Goal: Transaction & Acquisition: Purchase product/service

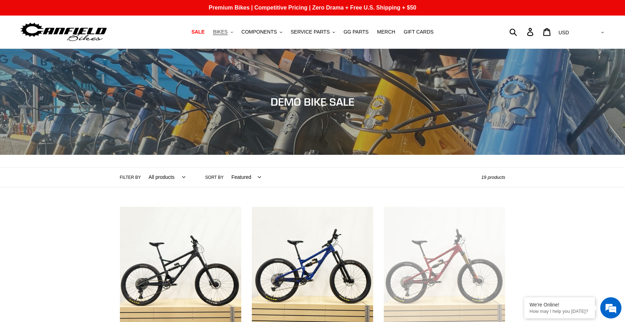
click at [228, 32] on span "BIKES" at bounding box center [220, 32] width 15 height 6
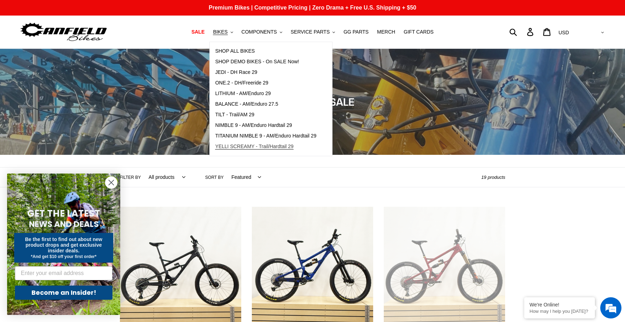
click at [254, 148] on span "YELLI SCREAMY - Trail/Hardtail 29" at bounding box center [254, 147] width 79 height 6
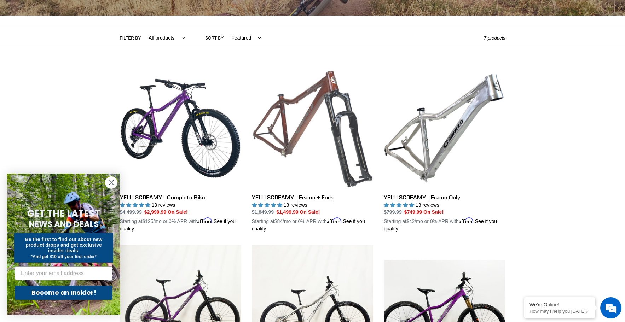
scroll to position [142, 0]
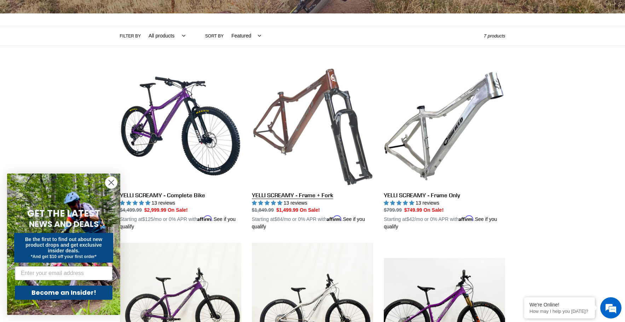
click at [322, 195] on link "YELLI SCREAMY - Frame + Fork" at bounding box center [312, 148] width 121 height 166
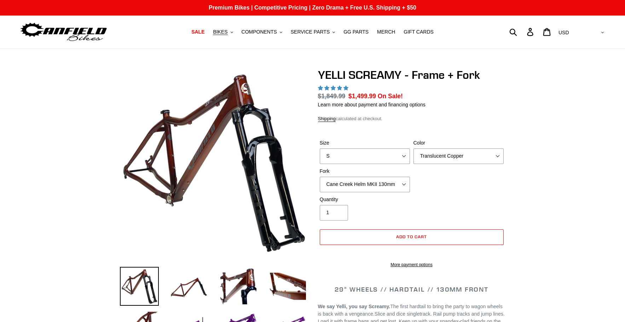
select select "highest-rating"
click at [397, 184] on select "Cane Creek Helm MKII 130mm Fox 34 SL Factory Grip X 130mm RockShox Pike Ultimat…" at bounding box center [365, 185] width 90 height 16
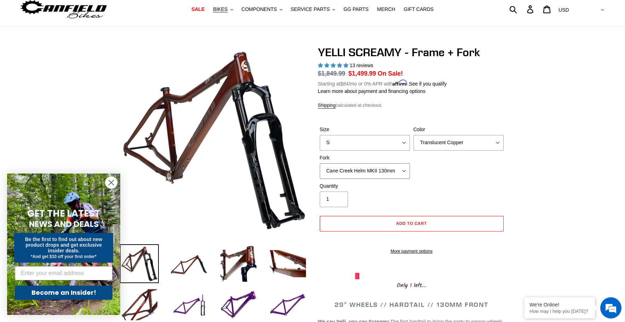
scroll to position [35, 0]
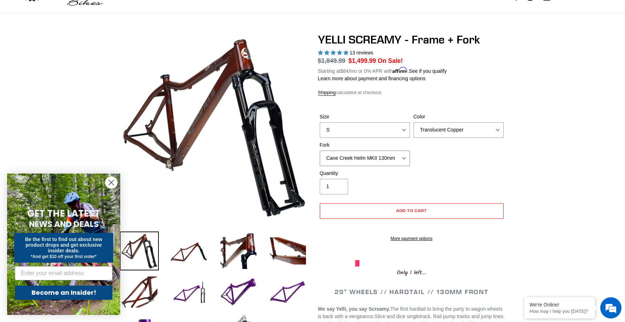
click at [403, 161] on select "Cane Creek Helm MKII 130mm Fox 34 SL Factory Grip X 130mm RockShox Pike Ultimat…" at bounding box center [365, 159] width 90 height 16
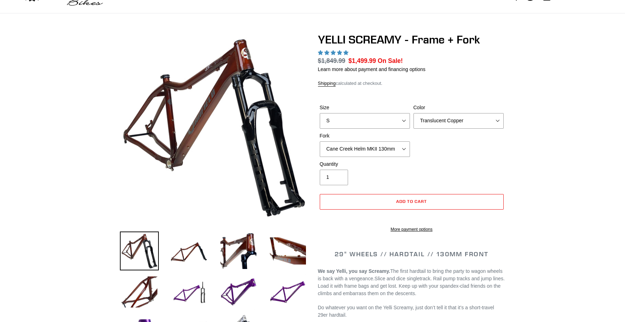
select select "highest-rating"
click at [407, 147] on select "Cane Creek Helm MKII 130mm Fox 34 SL Factory Grip X 130mm RockShox Pike Ultimat…" at bounding box center [365, 150] width 90 height 16
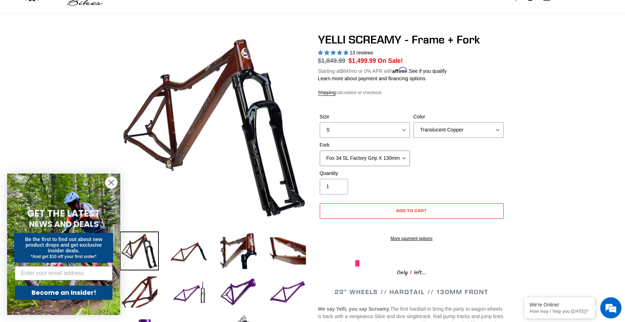
click at [320, 151] on select "Cane Creek Helm MKII 130mm Fox 34 SL Factory Grip X 130mm RockShox Pike Ultimat…" at bounding box center [365, 159] width 90 height 16
click at [401, 159] on select "Cane Creek Helm MKII 130mm Fox 34 SL Factory Grip X 130mm RockShox Pike Ultimat…" at bounding box center [365, 159] width 90 height 16
select select "Cane Creek Helm MKII 130mm"
click at [320, 151] on select "Cane Creek Helm MKII 130mm Fox 34 SL Factory Grip X 130mm RockShox Pike Ultimat…" at bounding box center [365, 159] width 90 height 16
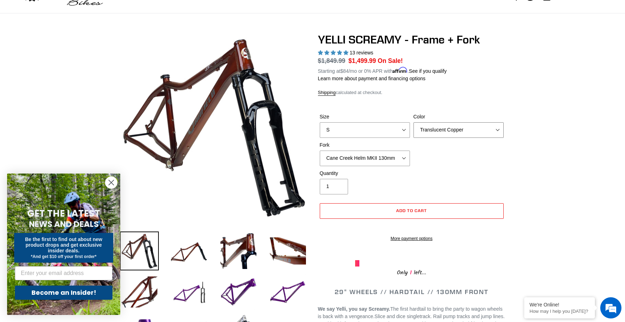
click at [493, 126] on select "Translucent Copper Purple Haze Raw" at bounding box center [459, 130] width 90 height 16
select select "Purple Haze"
click at [414, 122] on select "Translucent Copper Purple Haze Raw" at bounding box center [459, 130] width 90 height 16
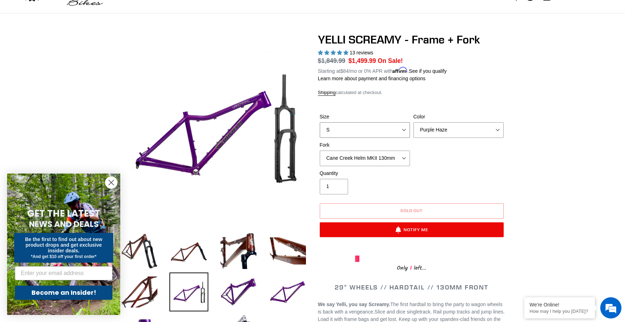
click at [388, 128] on select "S M L XL" at bounding box center [365, 130] width 90 height 16
select select "L"
click at [320, 122] on select "S M L XL" at bounding box center [365, 130] width 90 height 16
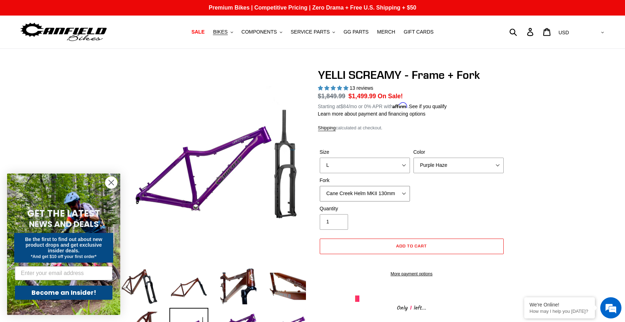
click at [401, 193] on select "Cane Creek Helm MKII 130mm Fox 34 SL Factory Grip X 130mm RockShox Pike Ultimat…" at bounding box center [365, 194] width 90 height 16
click at [388, 194] on select "Cane Creek Helm MKII 130mm Fox 34 SL Factory Grip X 130mm RockShox Pike Ultimat…" at bounding box center [365, 194] width 90 height 16
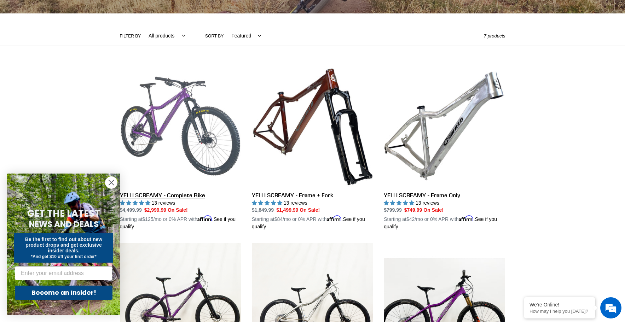
click at [159, 115] on link "YELLI SCREAMY - Complete Bike" at bounding box center [180, 148] width 121 height 166
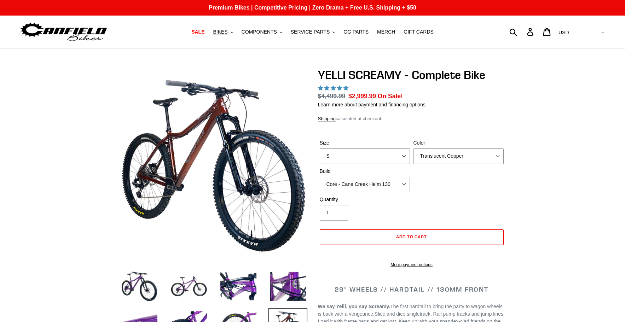
select select "highest-rating"
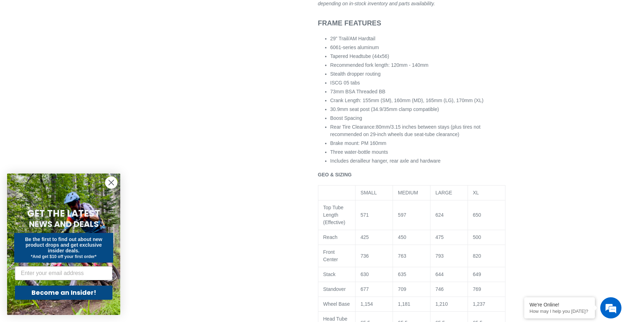
scroll to position [779, 0]
